Goal: Transaction & Acquisition: Subscribe to service/newsletter

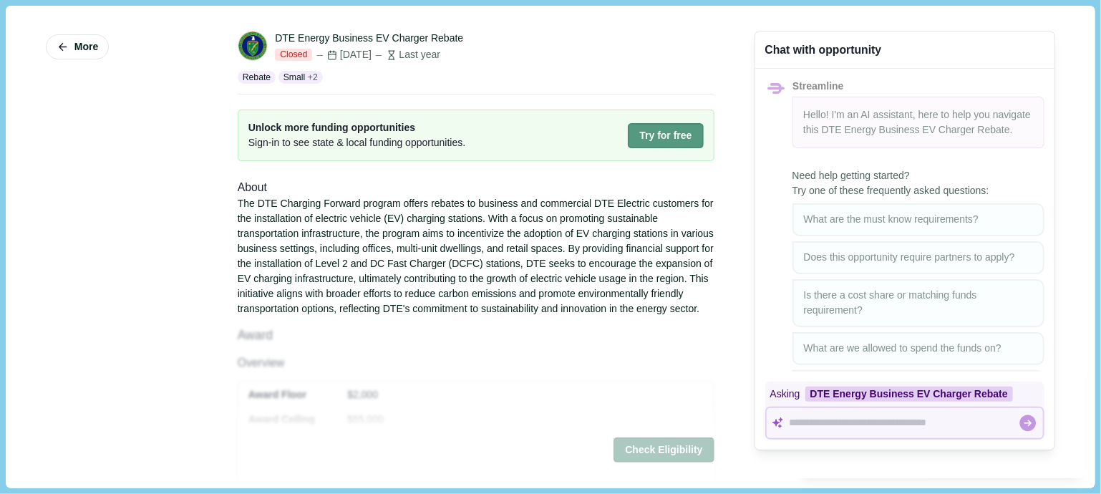
click at [675, 142] on button "Try for free" at bounding box center [665, 135] width 75 height 25
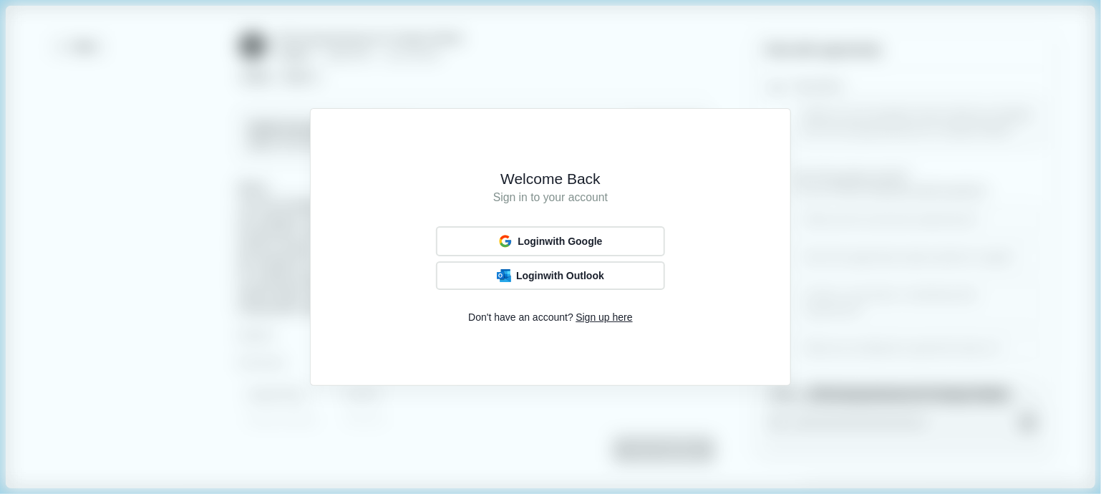
click at [607, 321] on span "Sign up here" at bounding box center [604, 317] width 57 height 15
click at [607, 321] on span "Sign in here" at bounding box center [593, 317] width 54 height 15
click at [607, 321] on span "Sign up here" at bounding box center [604, 317] width 57 height 15
click at [574, 244] on span "Sign up with Google" at bounding box center [560, 241] width 90 height 11
